Goal: Task Accomplishment & Management: Complete application form

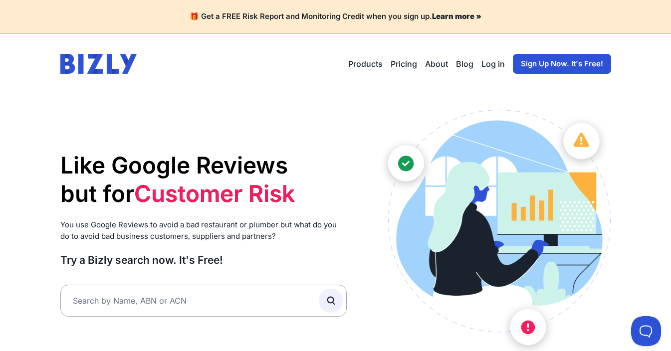
click at [565, 55] on link "Sign Up Now. It's Free!" at bounding box center [562, 64] width 98 height 20
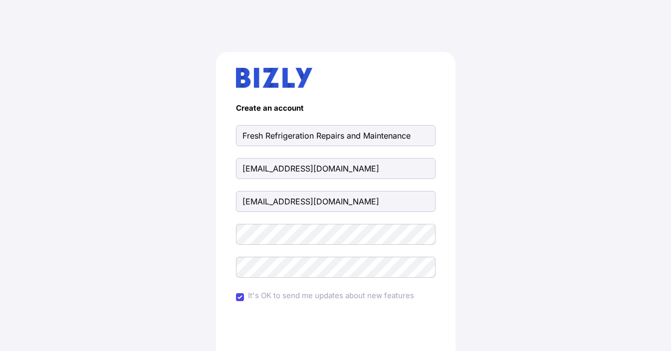
click at [65, 182] on div "Create an account Fresh Refrigeration Repairs and Maintenance freshrefrigeratio…" at bounding box center [336, 246] width 632 height 436
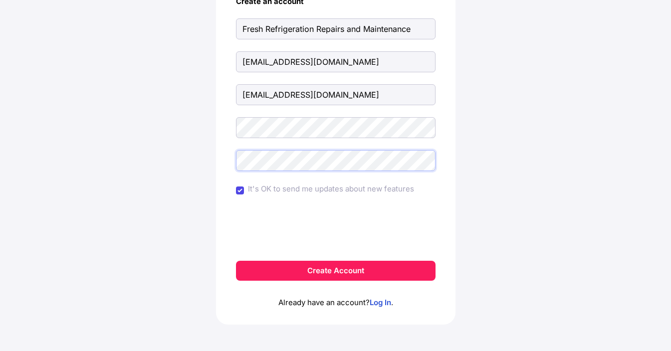
scroll to position [112, 0]
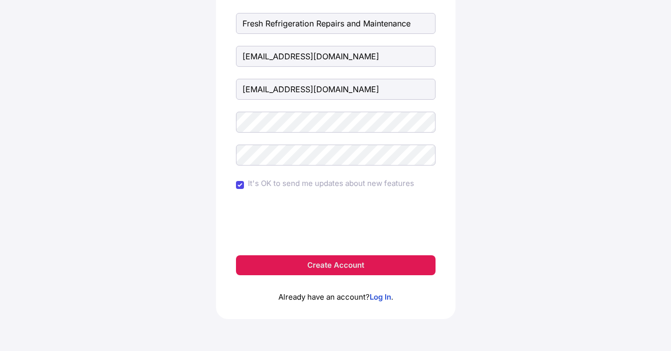
click at [320, 262] on button "Create Account" at bounding box center [336, 266] width 200 height 20
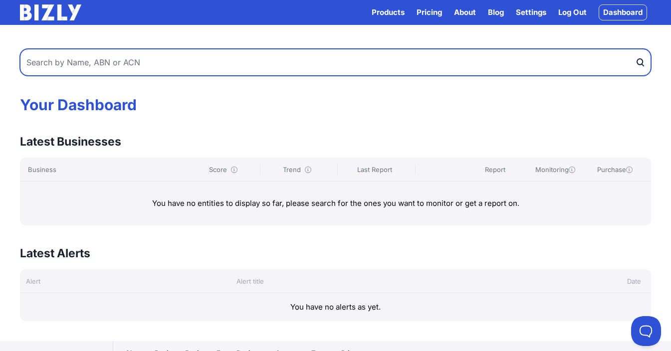
click at [520, 70] on input "text" at bounding box center [336, 62] width 632 height 27
click at [78, 57] on input "text" at bounding box center [336, 62] width 632 height 27
paste input "34604562432"
type input "34604562432"
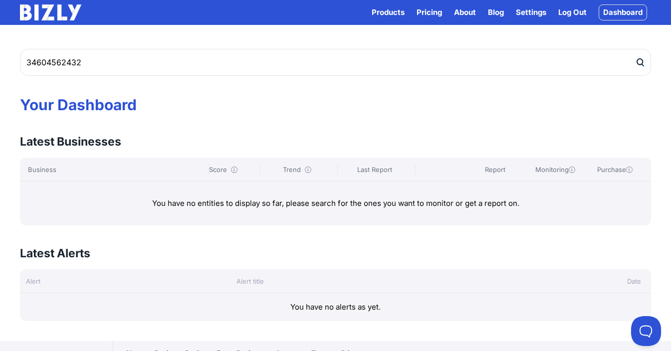
click at [638, 63] on icon "submit" at bounding box center [640, 62] width 5 height 6
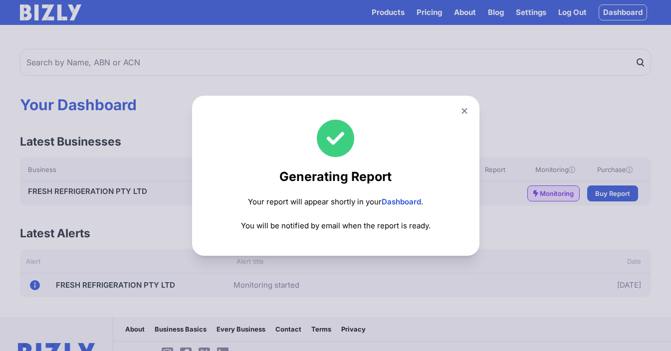
click at [421, 203] on link "Dashboard" at bounding box center [401, 201] width 39 height 9
